Goal: Task Accomplishment & Management: Use online tool/utility

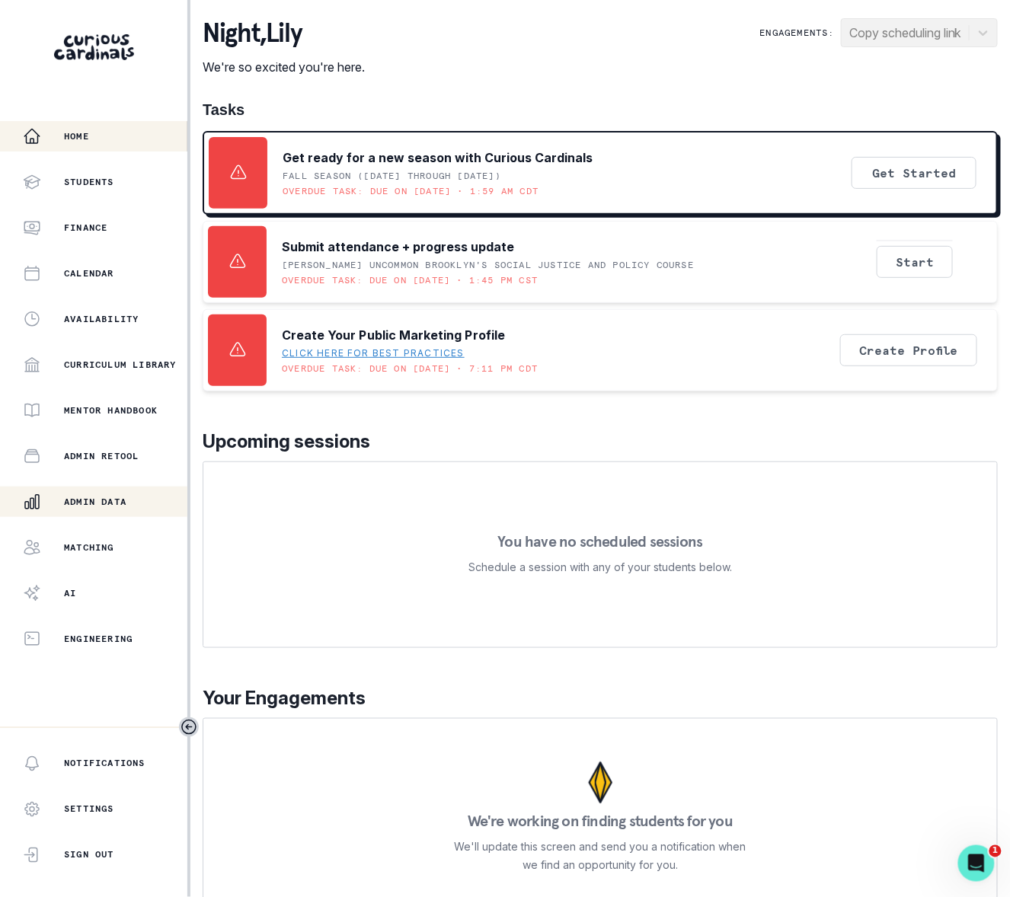
click at [107, 498] on p "Admin Data" at bounding box center [95, 502] width 62 height 12
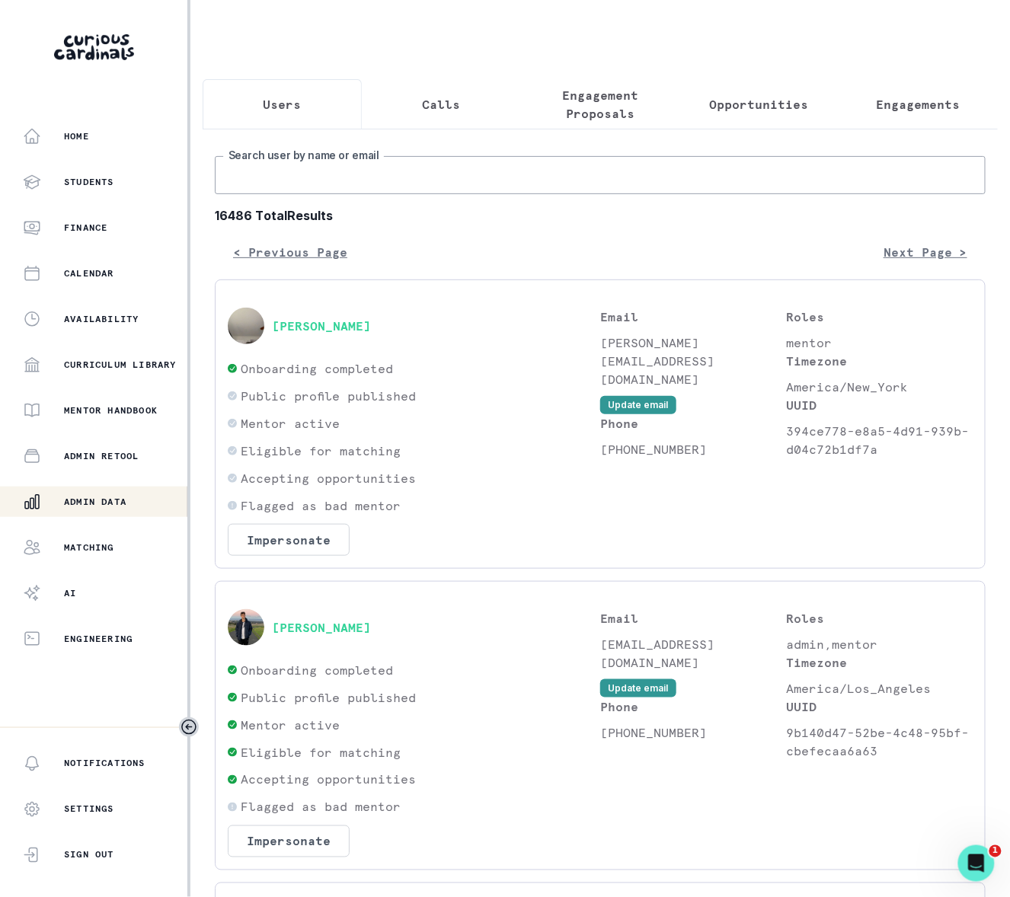
click at [311, 190] on input "Search user by name or email" at bounding box center [600, 175] width 771 height 38
type input "[PERSON_NAME]"
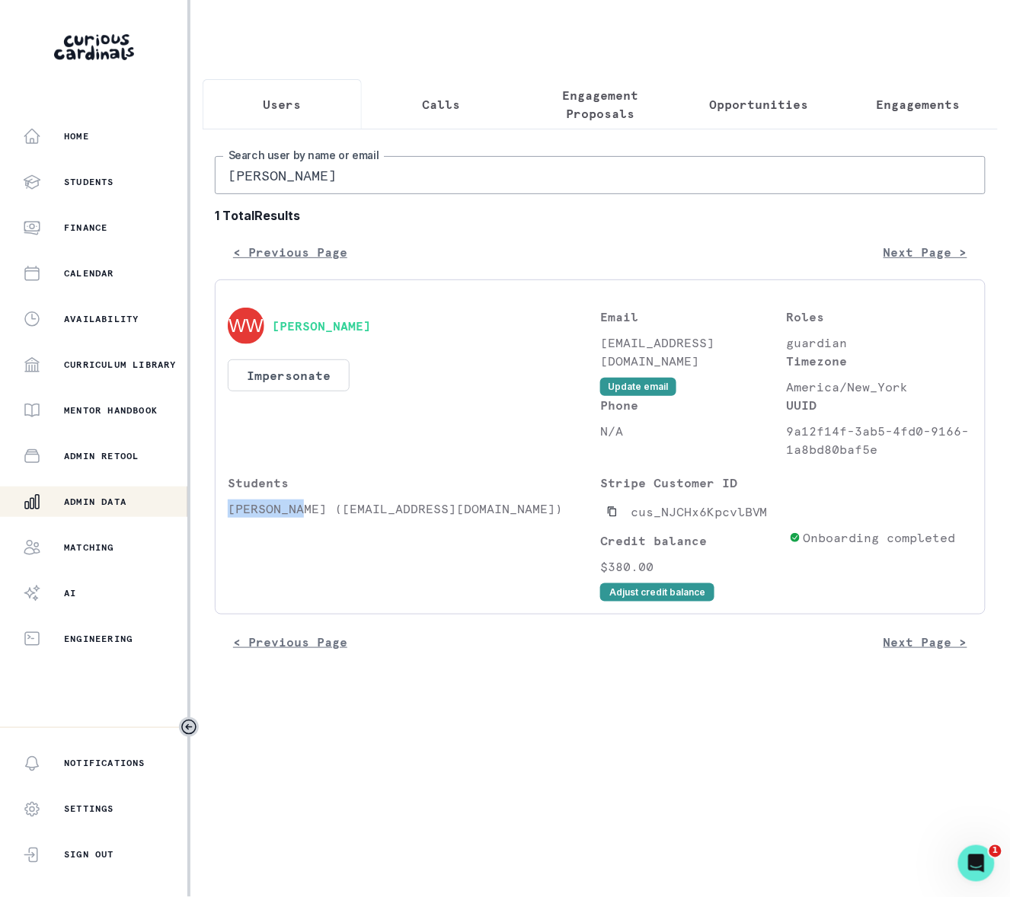
drag, startPoint x: 302, startPoint y: 527, endPoint x: 219, endPoint y: 528, distance: 83.0
click at [219, 528] on div "[PERSON_NAME] Impersonate Confirmation Are you sure? Impersonating means that w…" at bounding box center [600, 447] width 771 height 335
copy p "[PERSON_NAME]"
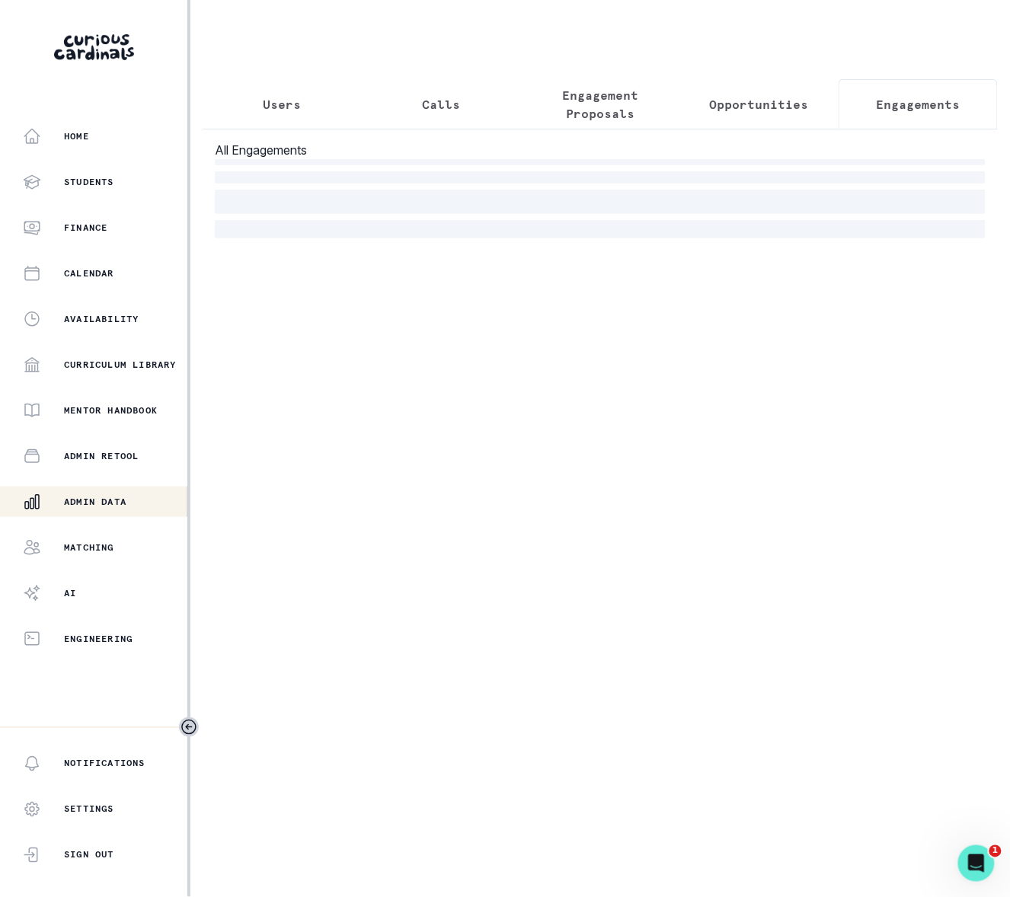
drag, startPoint x: 912, startPoint y: 101, endPoint x: 906, endPoint y: 107, distance: 8.6
click at [912, 101] on p "Engagements" at bounding box center [919, 104] width 84 height 18
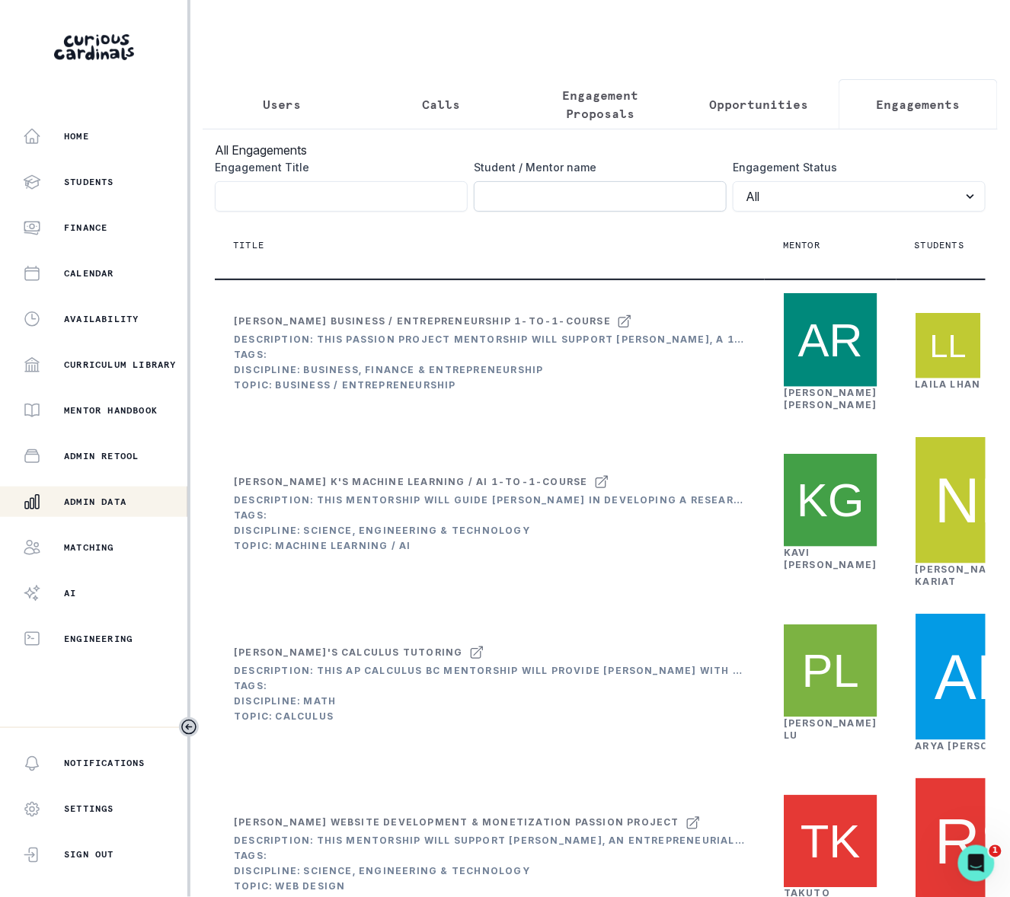
click at [607, 212] on input "Engagement Title" at bounding box center [600, 196] width 253 height 30
paste input "[PERSON_NAME]"
type input "[PERSON_NAME]"
click button "submit" at bounding box center [0, 0] width 0 height 0
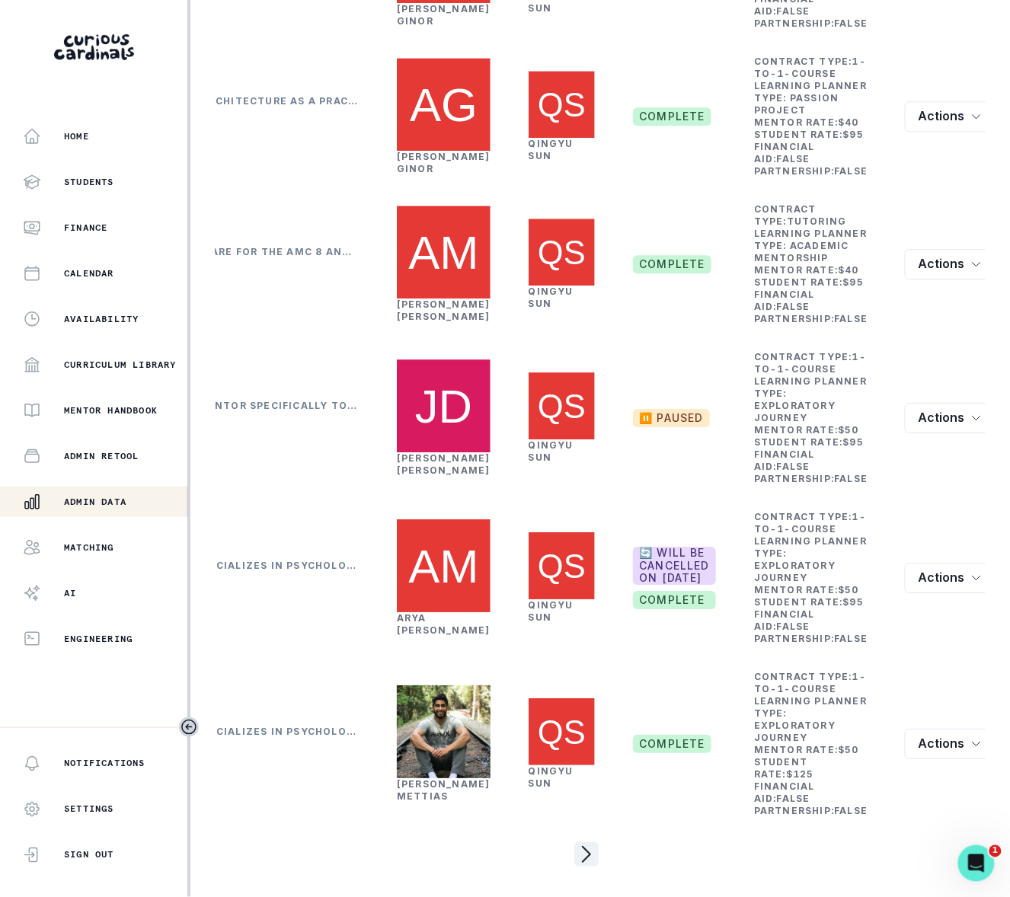
scroll to position [1601, 0]
click at [574, 842] on icon "page right" at bounding box center [586, 854] width 24 height 24
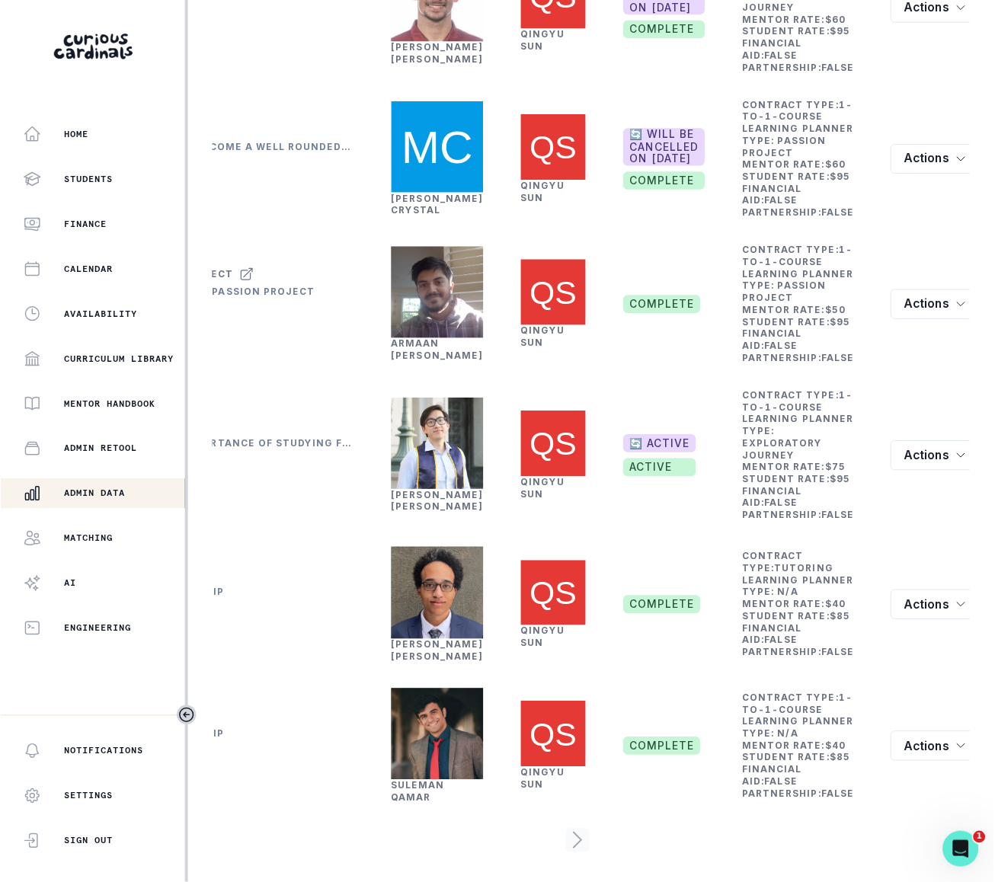
scroll to position [788, 0]
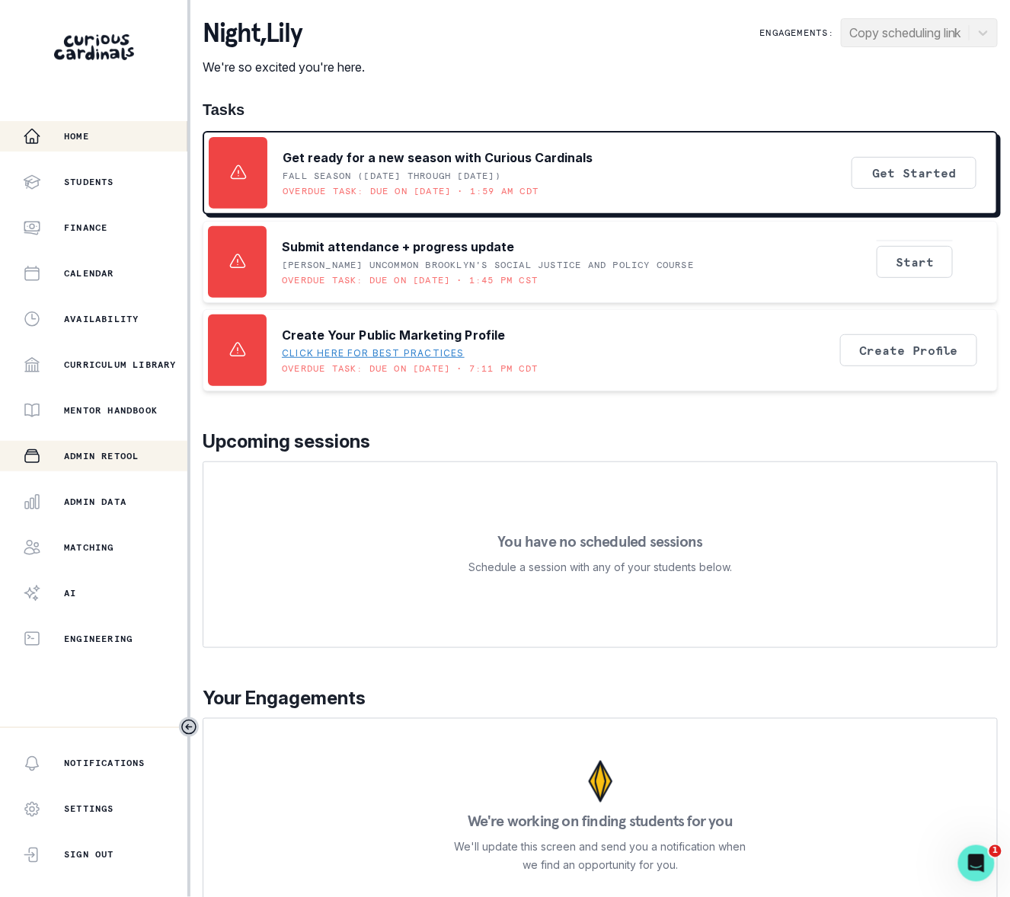
drag, startPoint x: 111, startPoint y: 494, endPoint x: 122, endPoint y: 470, distance: 26.6
click at [111, 494] on div "Admin Data" at bounding box center [105, 502] width 165 height 18
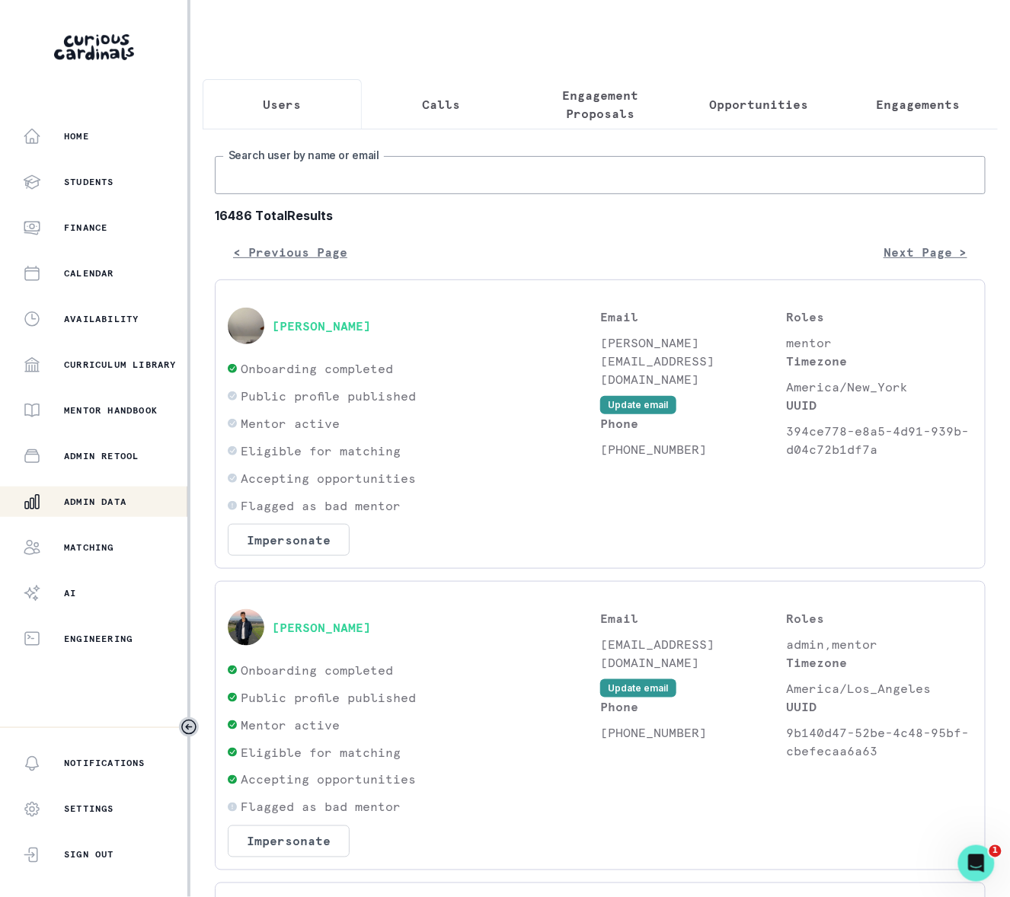
click at [277, 194] on input "Search user by name or email" at bounding box center [600, 175] width 771 height 38
type input "[PERSON_NAME]"
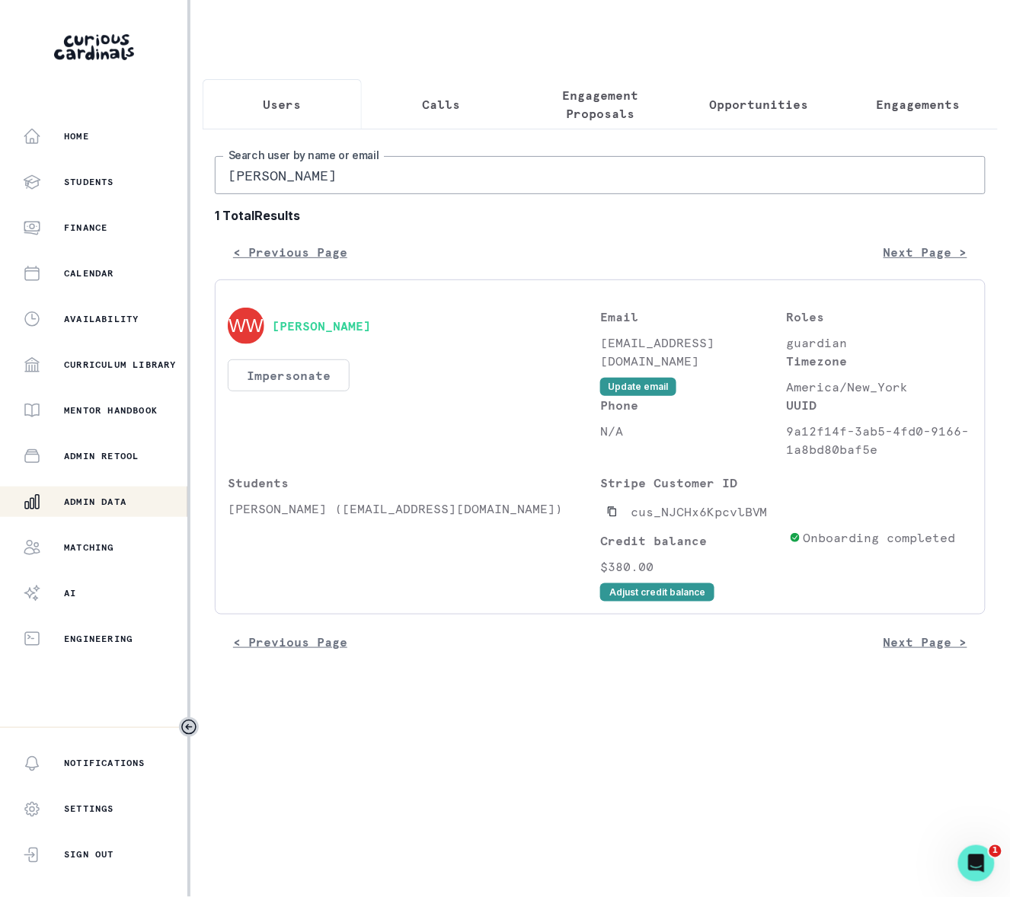
click at [279, 391] on button "Impersonate" at bounding box center [289, 375] width 122 height 32
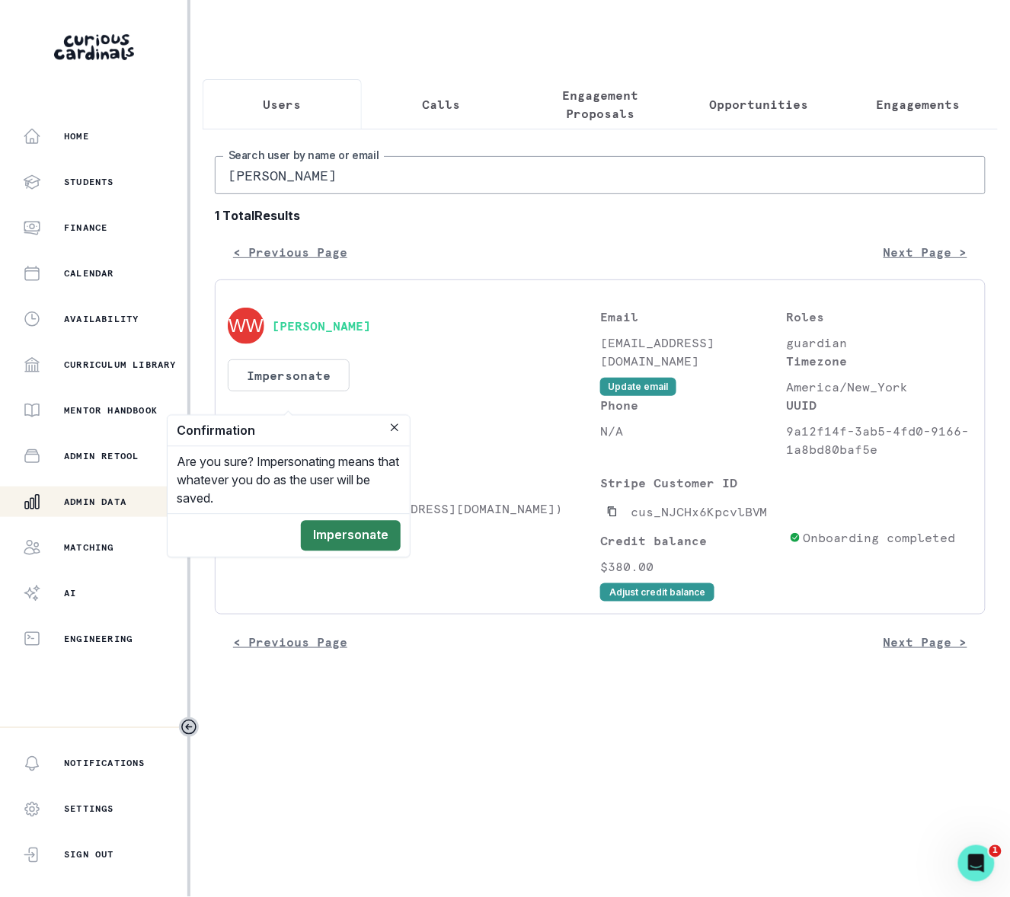
click at [321, 536] on button "Impersonate" at bounding box center [351, 536] width 100 height 30
